Goal: Task Accomplishment & Management: Use online tool/utility

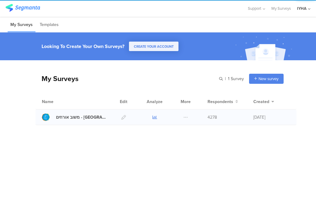
click at [155, 119] on icon at bounding box center [155, 117] width 5 height 5
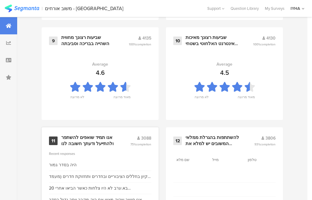
scroll to position [711, 0]
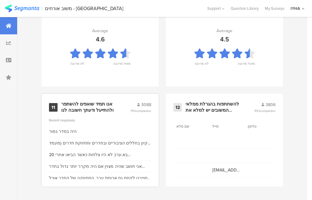
click at [87, 105] on div "אנו תמיד שואפים להשתפר ולהתייעל ודעתך חשובה לנו" at bounding box center [88, 107] width 54 height 12
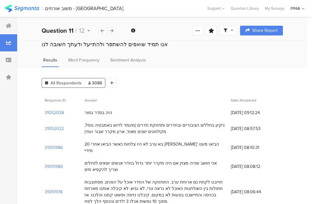
scroll to position [61, 0]
